Goal: Task Accomplishment & Management: Manage account settings

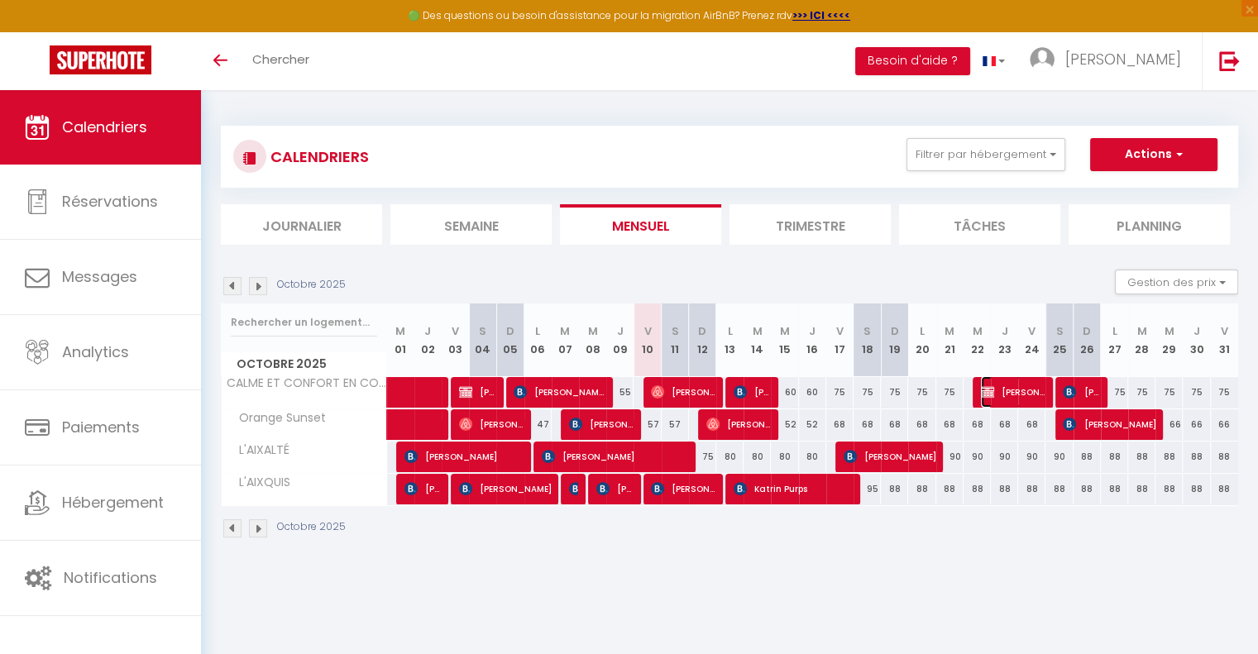
click at [1009, 389] on span "[PERSON_NAME]" at bounding box center [1013, 391] width 65 height 31
select select "OK"
select select "KO"
select select "0"
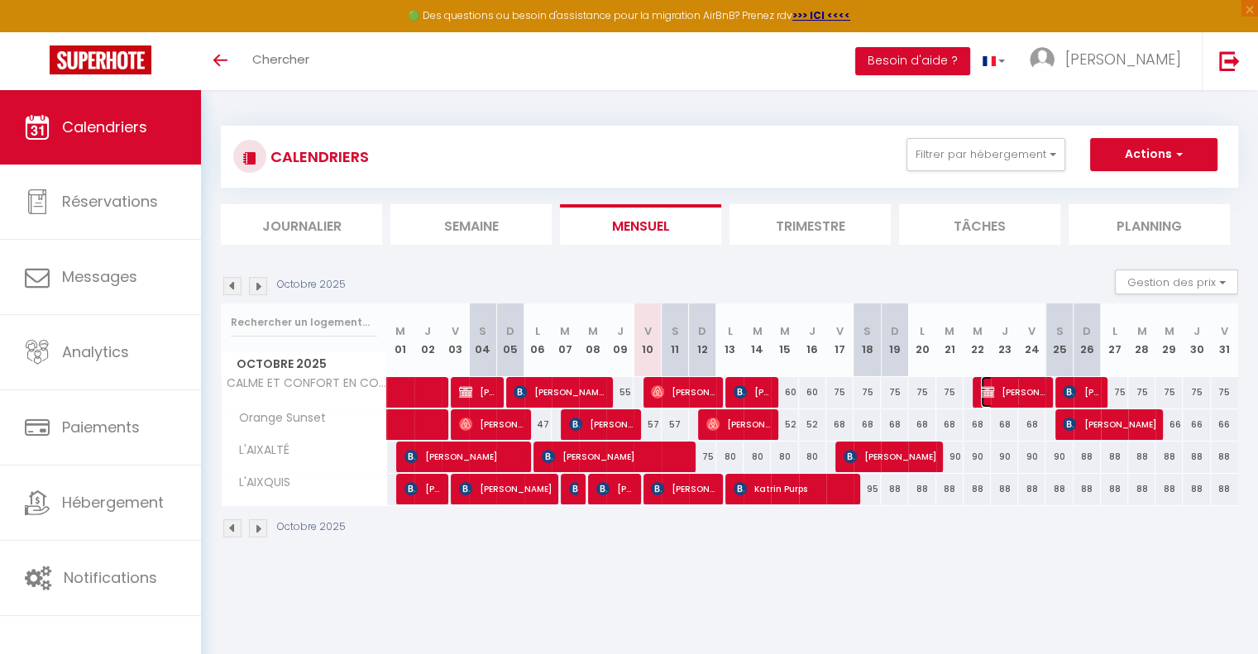
select select "1"
select select
select select "14848"
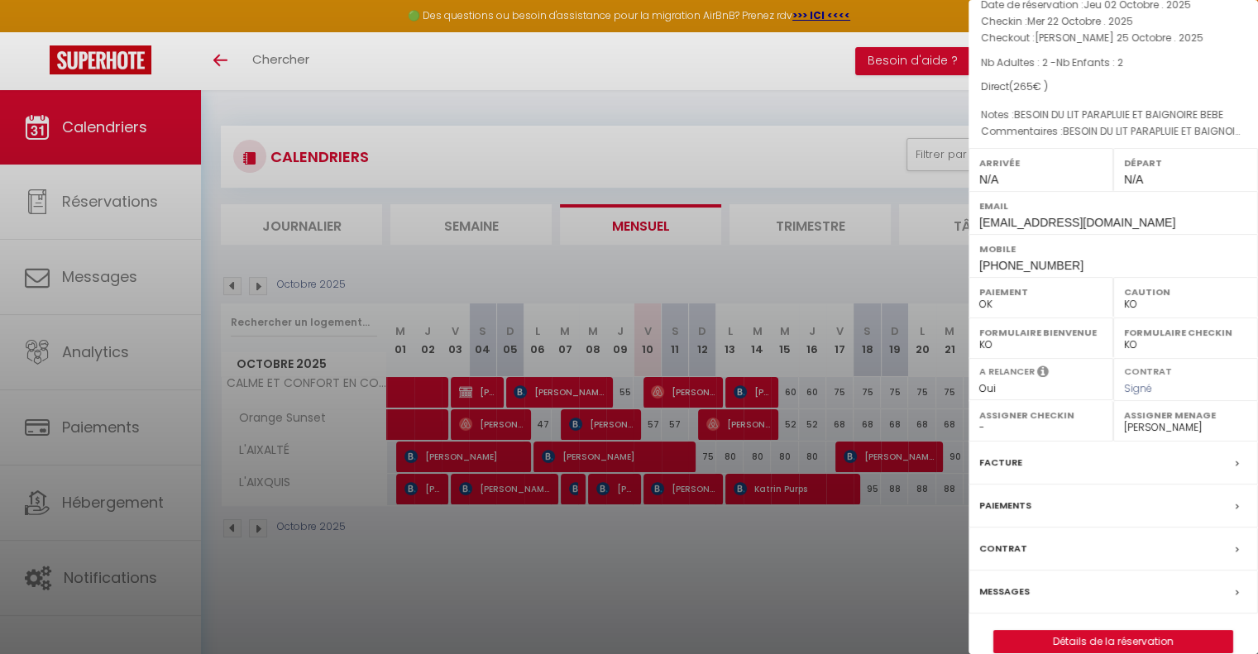
scroll to position [156, 0]
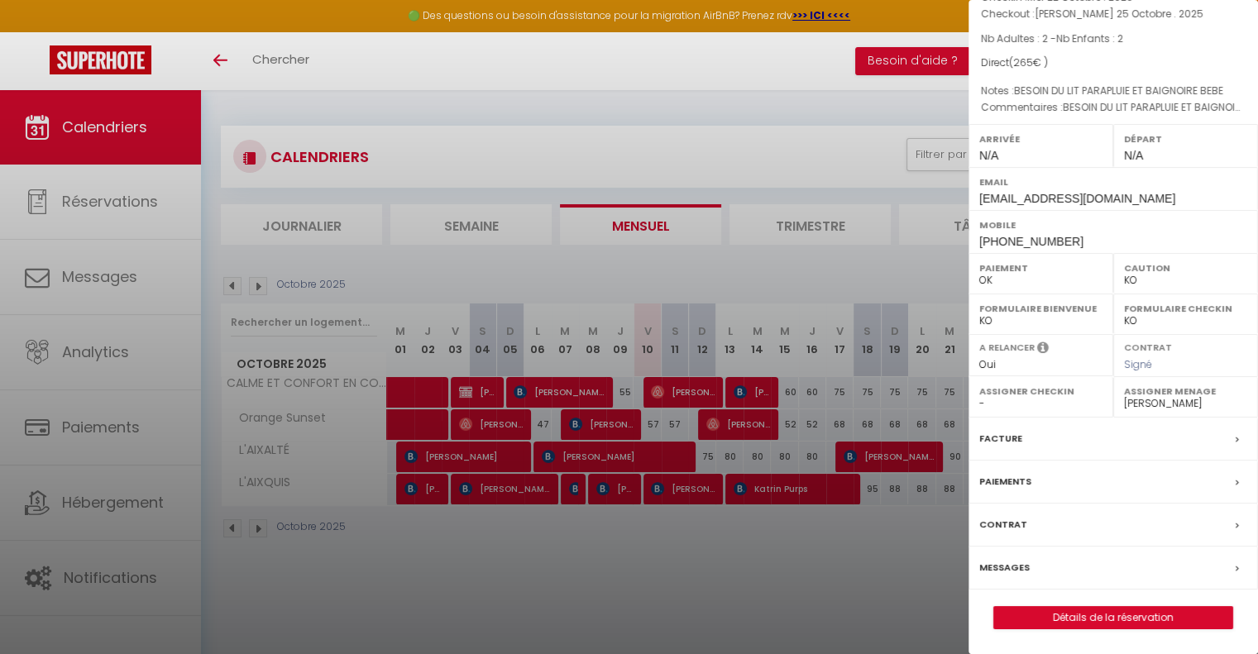
click at [1008, 558] on div "Messages" at bounding box center [1114, 568] width 290 height 43
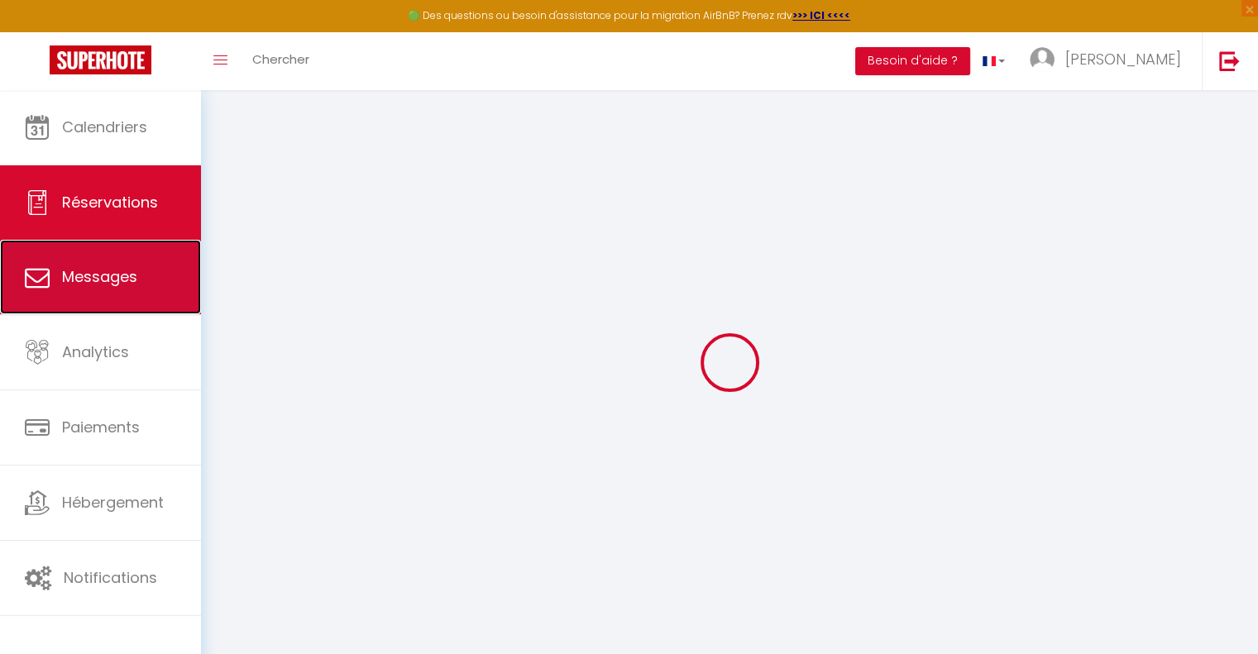
click at [89, 274] on span "Messages" at bounding box center [99, 276] width 75 height 21
select select "message"
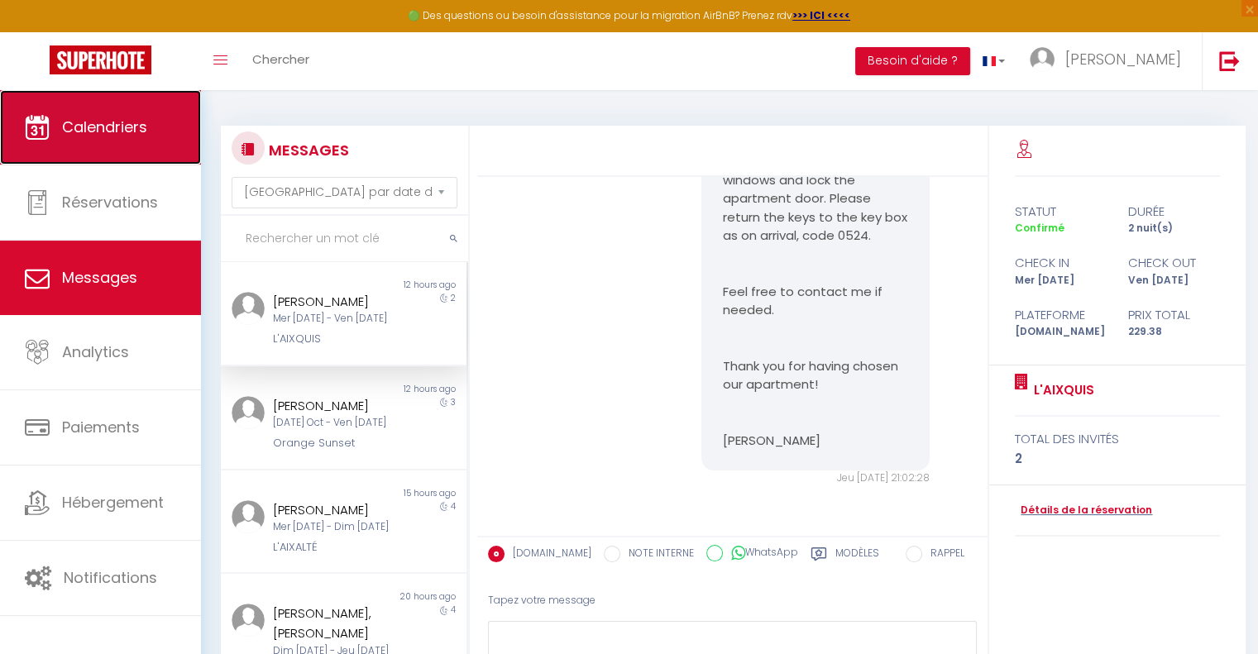
click at [97, 130] on span "Calendriers" at bounding box center [104, 127] width 85 height 21
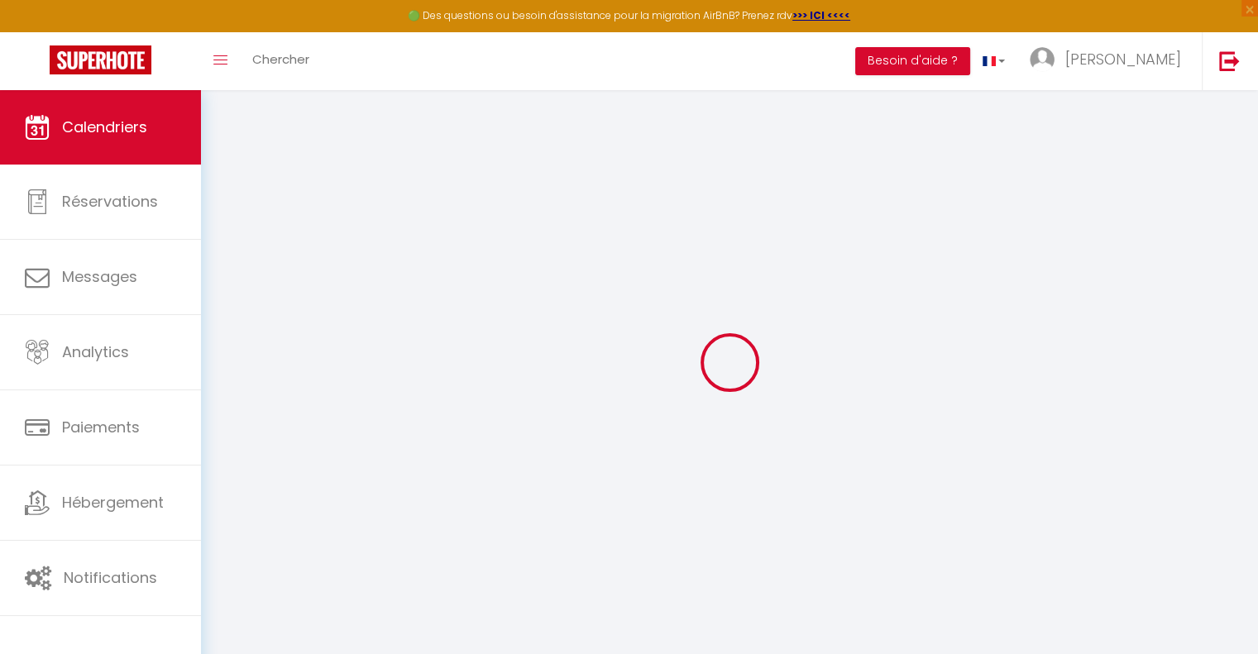
select select
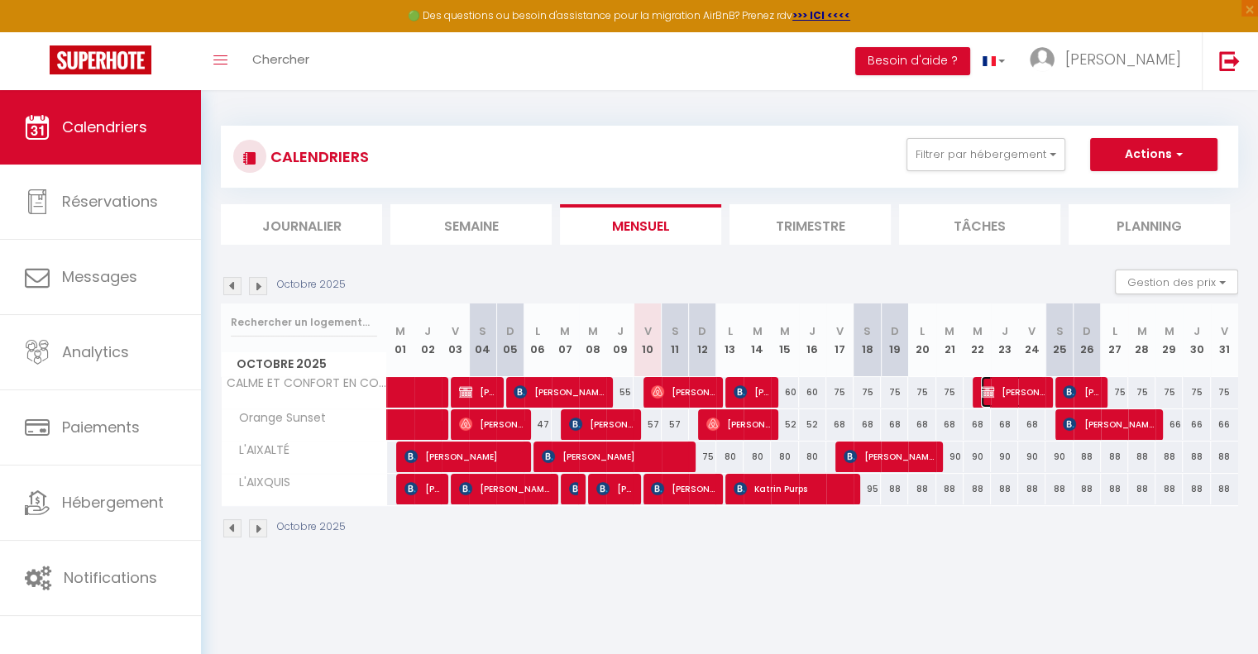
click at [995, 392] on span "[PERSON_NAME]" at bounding box center [1013, 391] width 64 height 31
select select "OK"
select select "KO"
select select "0"
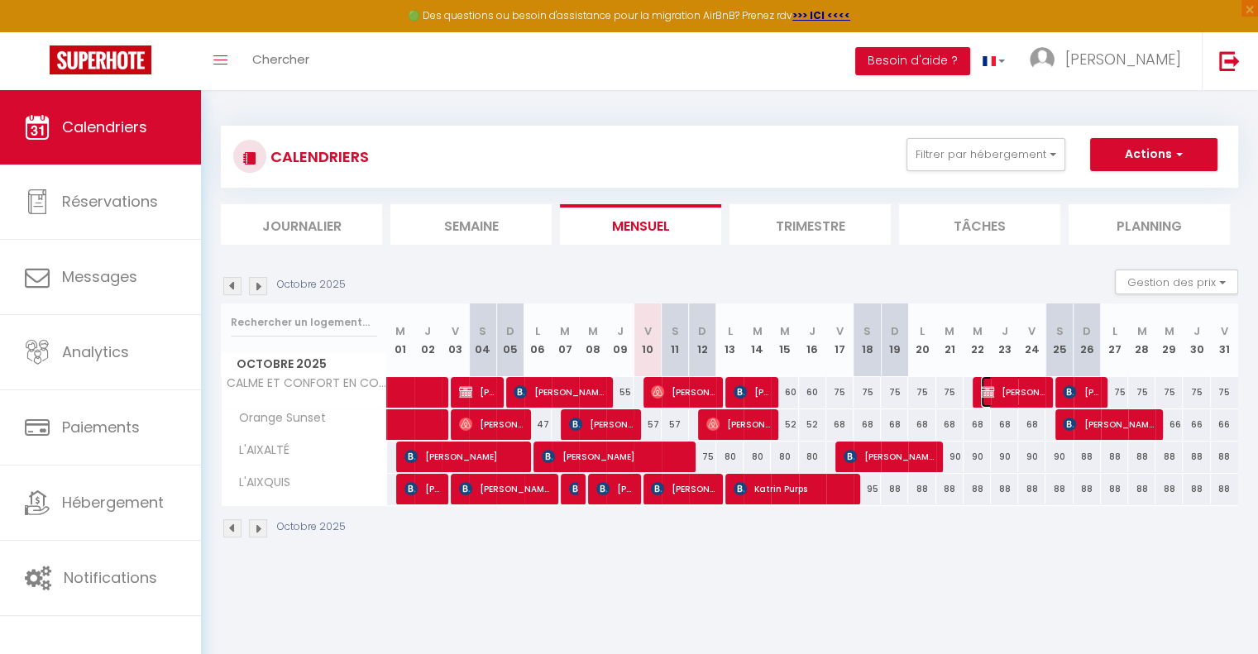
select select "1"
select select
select select "14848"
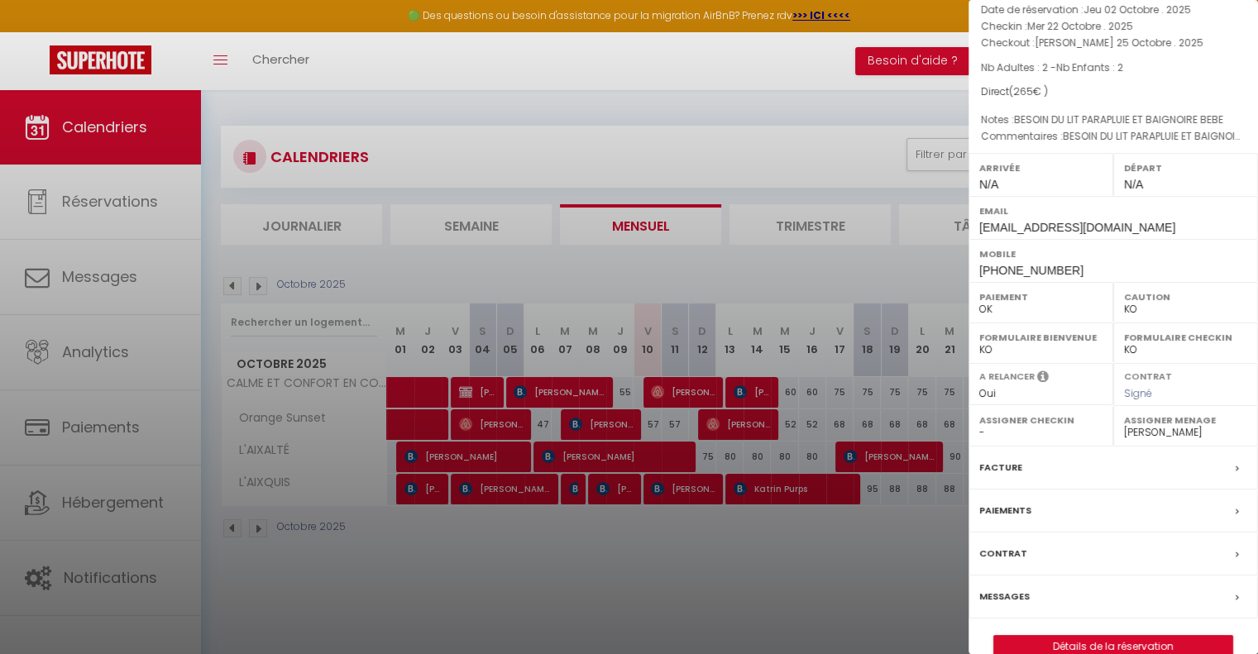
scroll to position [156, 0]
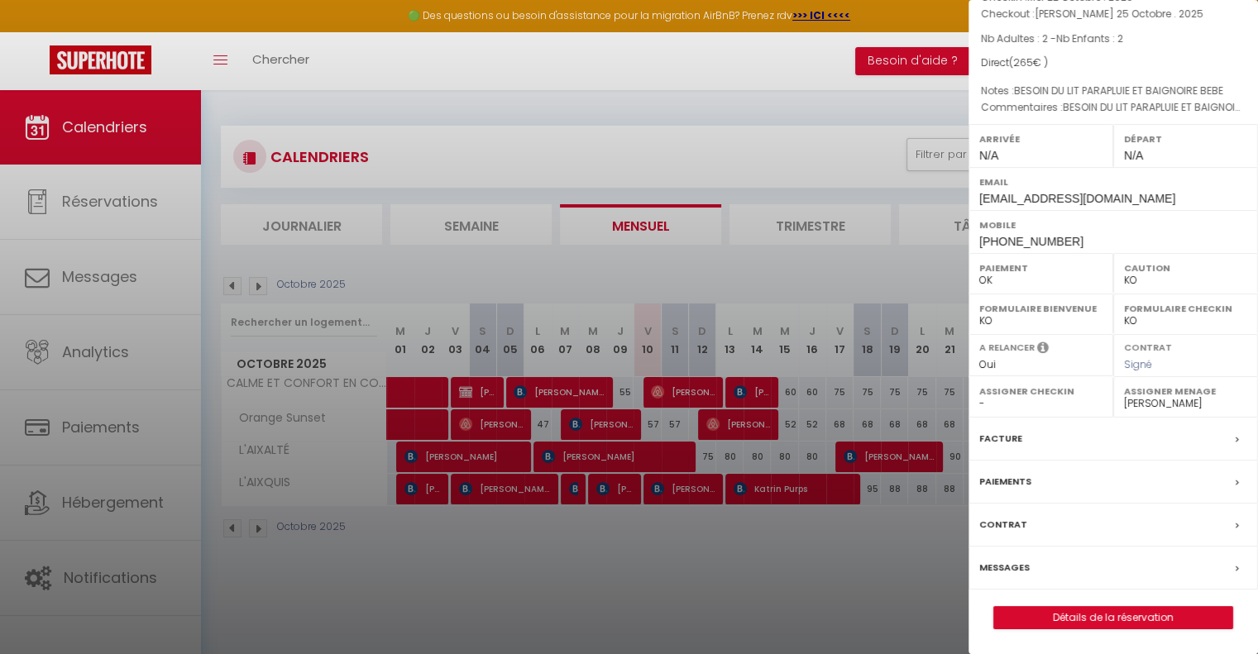
click at [1013, 568] on label "Messages" at bounding box center [1005, 567] width 50 height 17
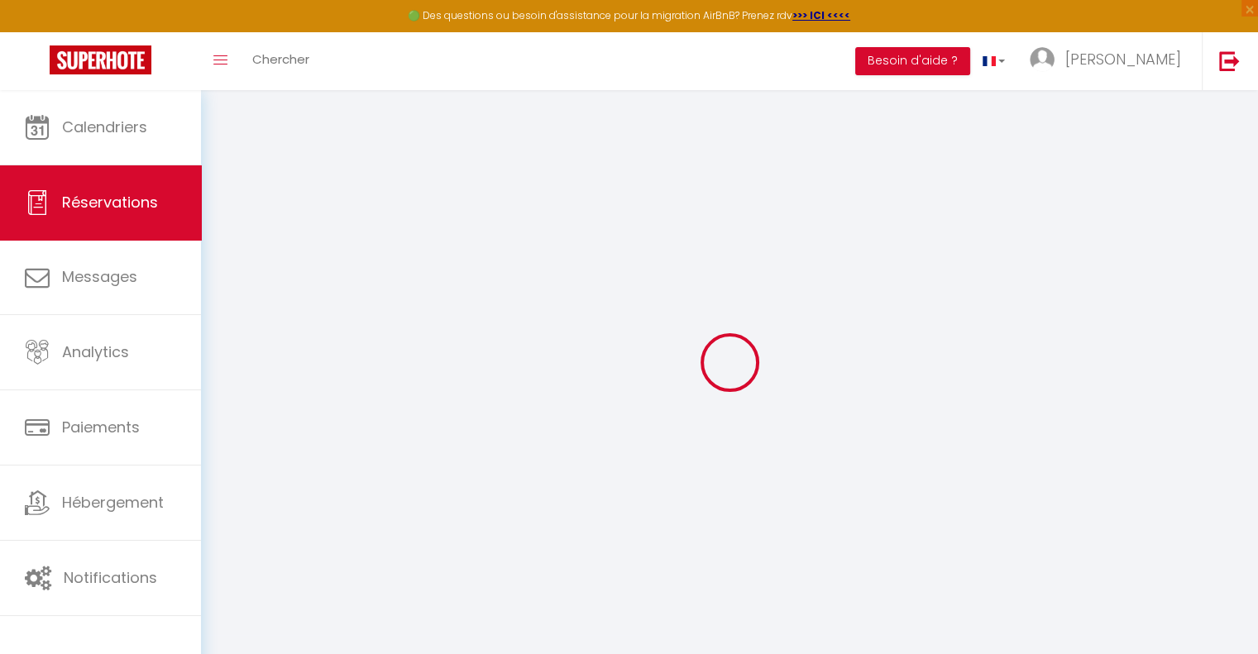
select select
checkbox input "false"
type textarea "BESOIN DU LIT PARAPLUIE ET BAIGNOIRE BEBE"
